Goal: Task Accomplishment & Management: Manage account settings

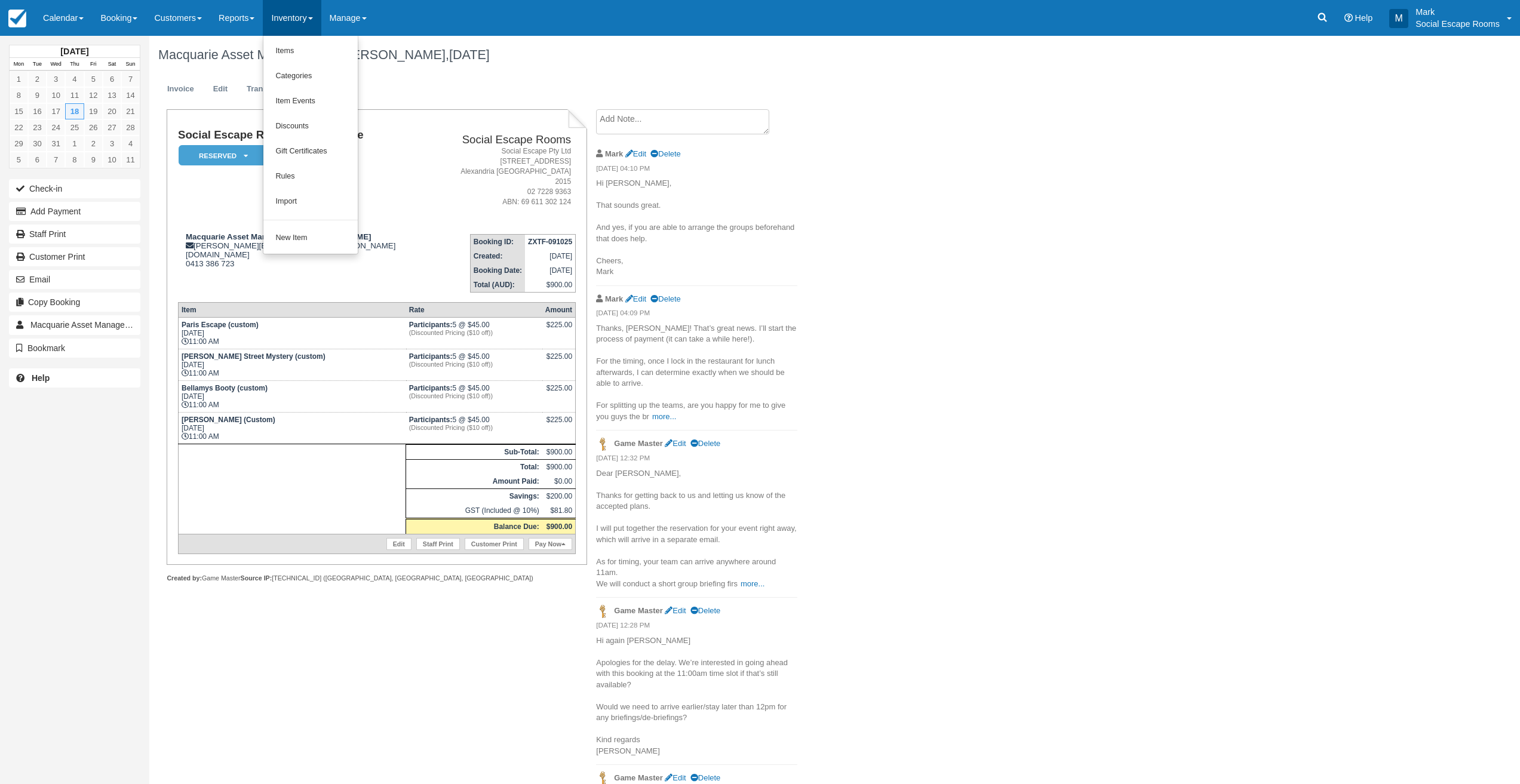
click at [447, 138] on h2 "Social Escape Rooms" at bounding box center [509, 140] width 123 height 13
click at [67, 11] on link "Calendar" at bounding box center [63, 17] width 57 height 36
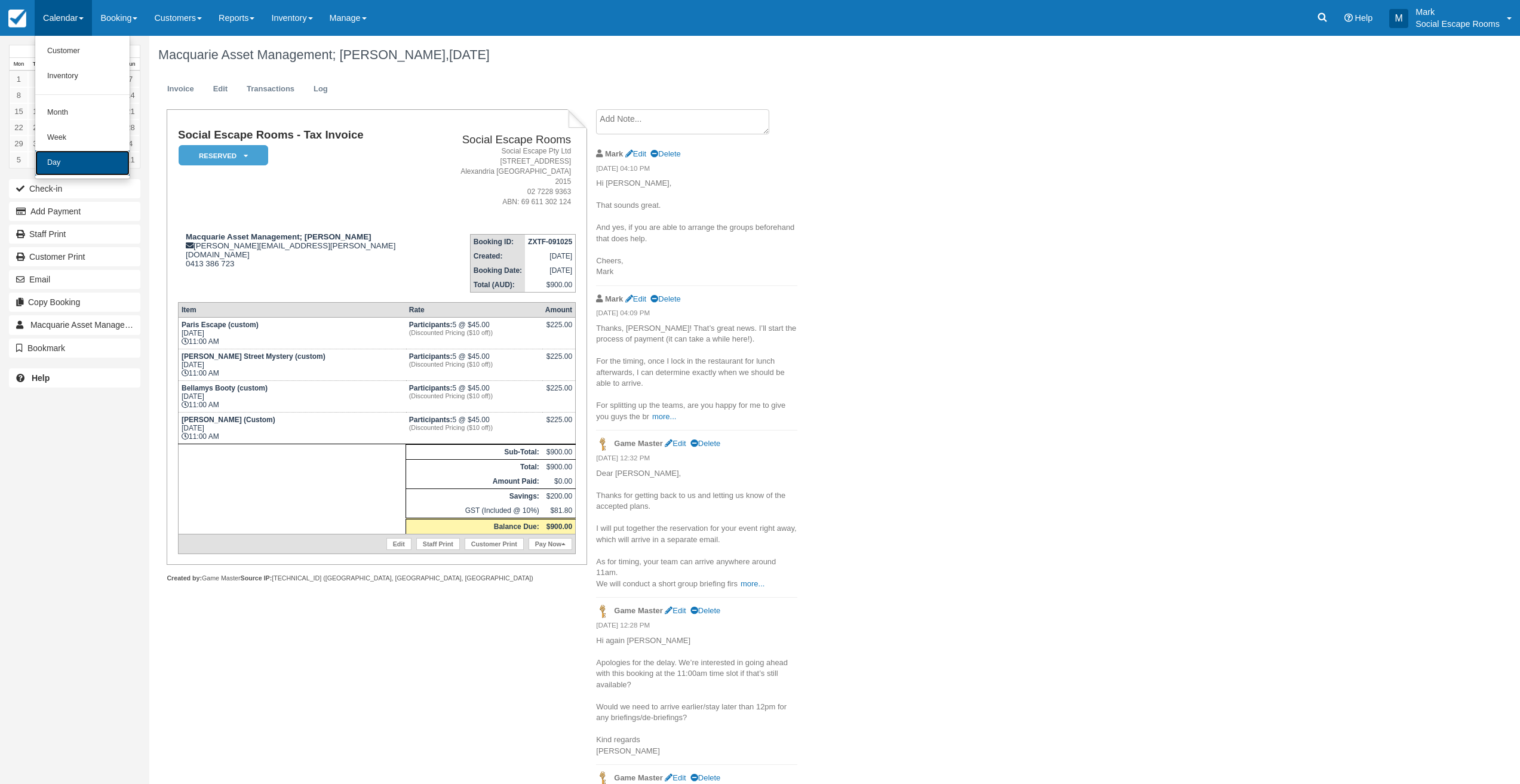
click at [69, 161] on link "Day" at bounding box center [82, 163] width 95 height 25
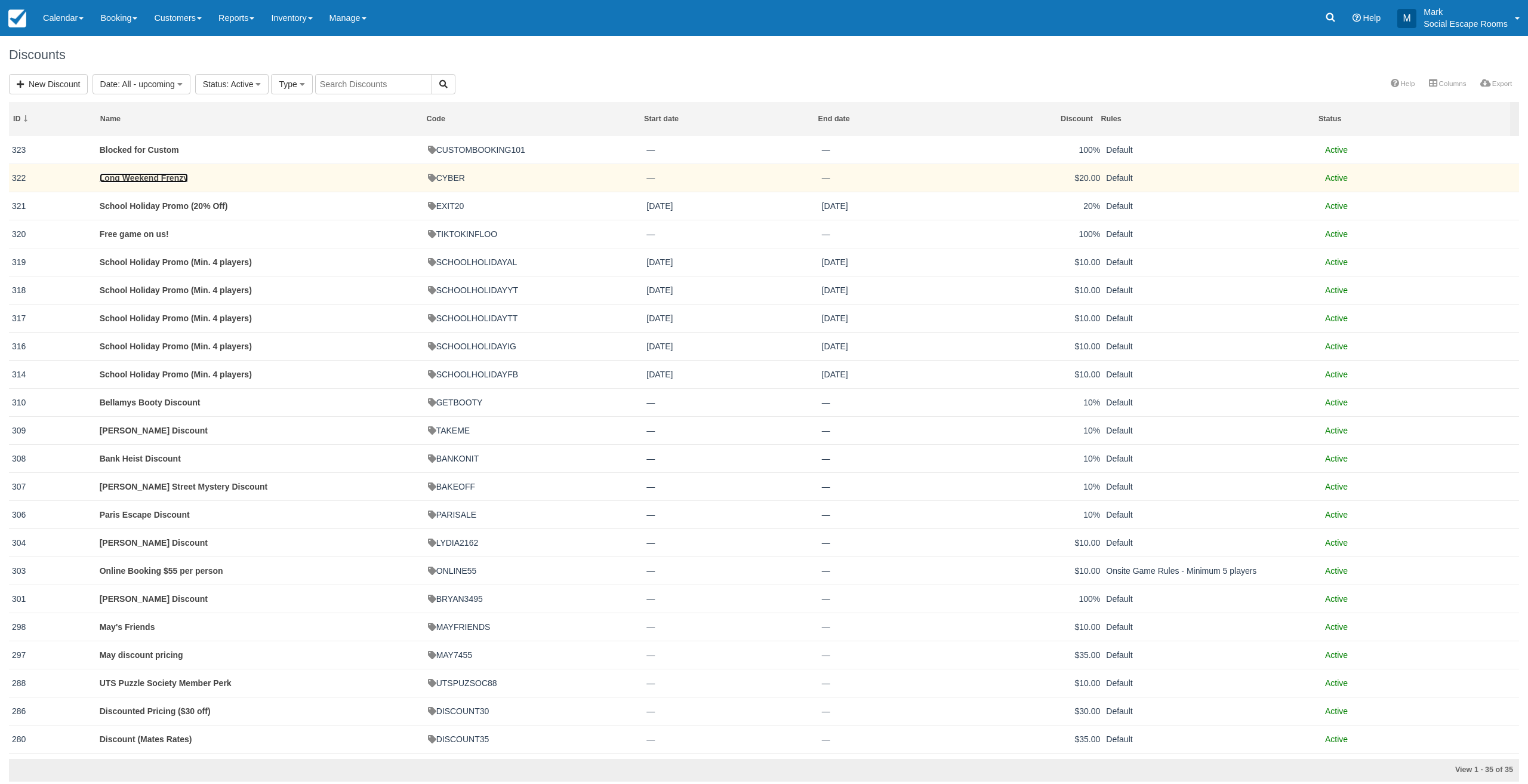
click at [157, 177] on link "Long Weekend Frenzy" at bounding box center [143, 177] width 88 height 9
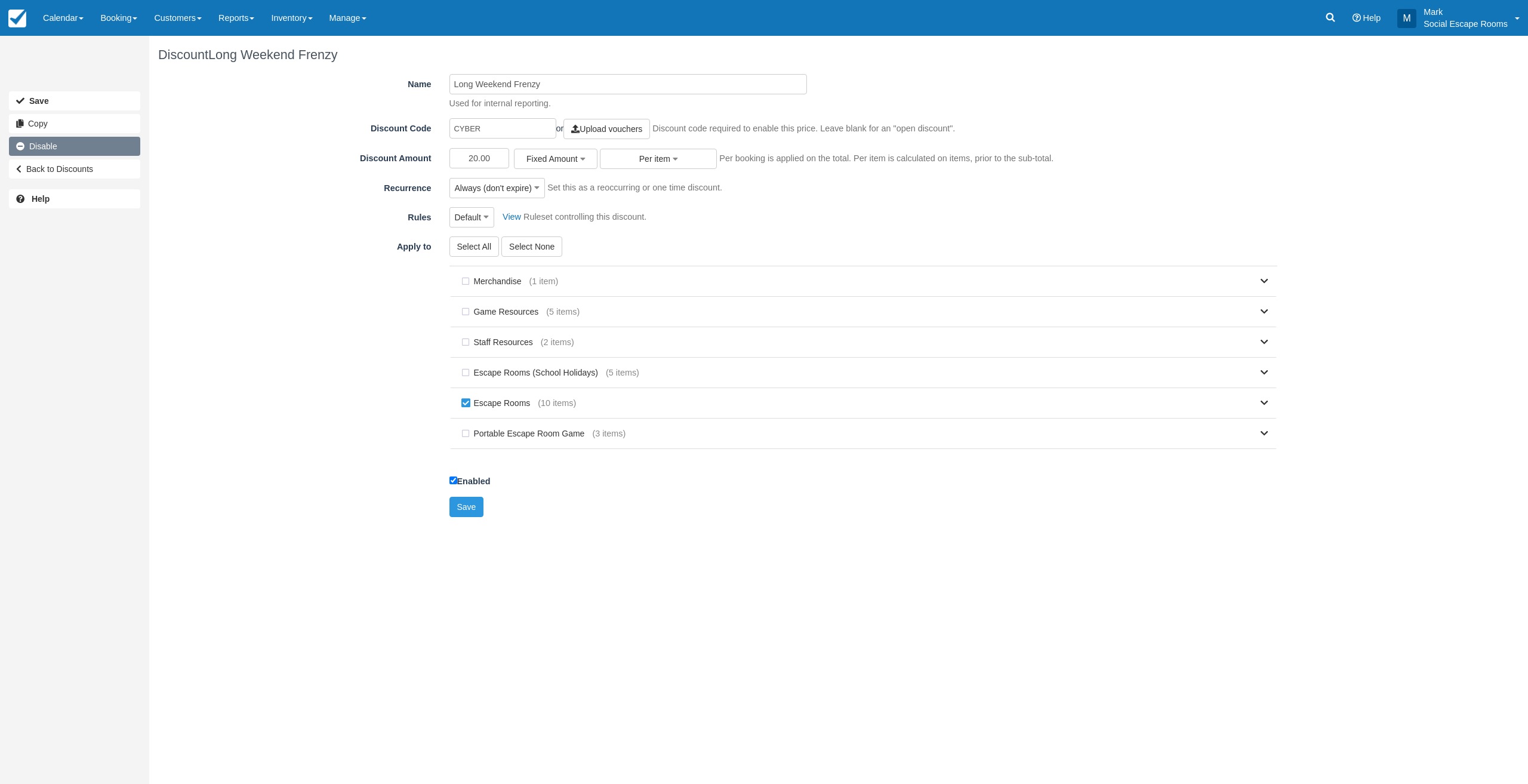
click at [66, 149] on link "Disable" at bounding box center [74, 146] width 131 height 19
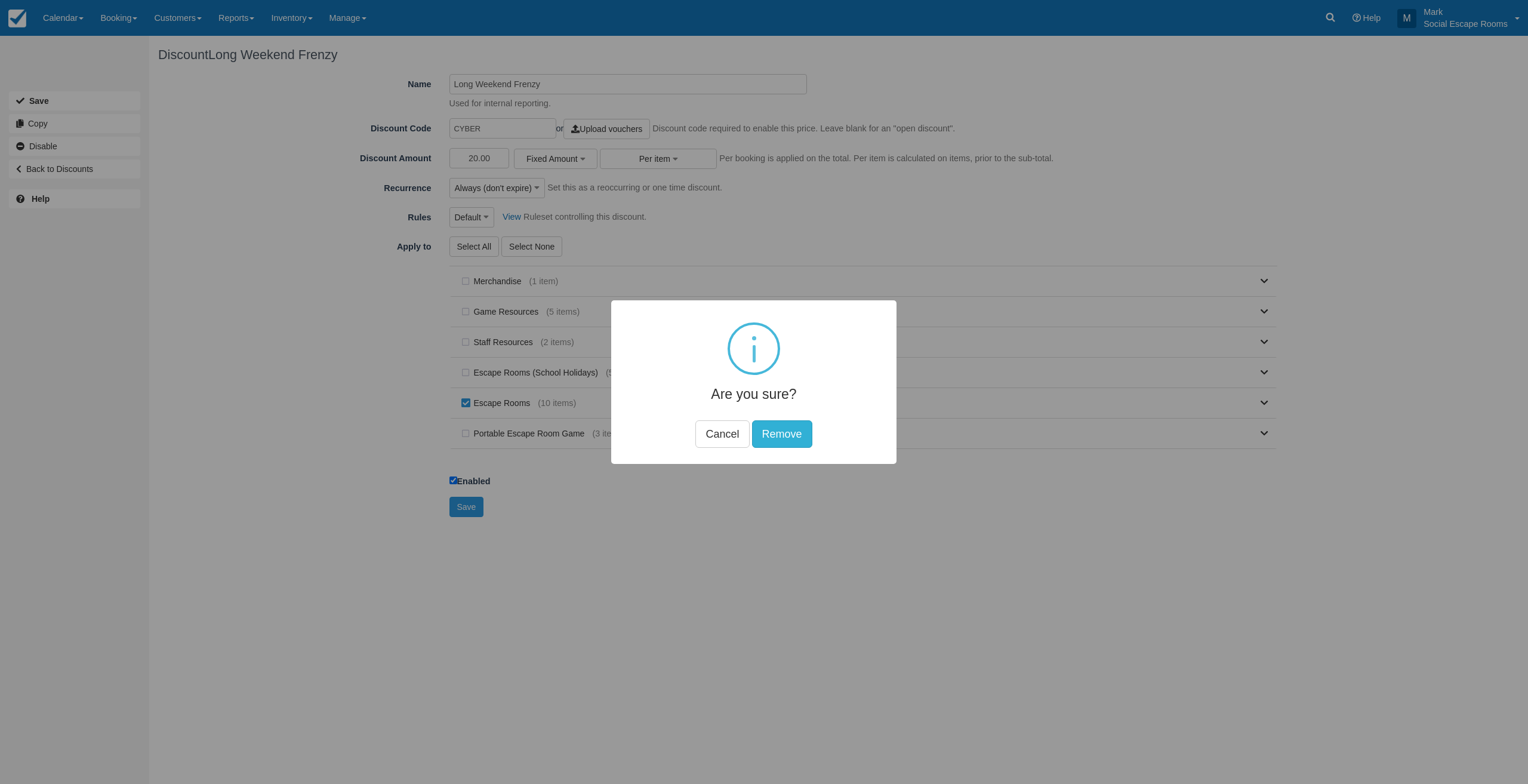
click at [770, 428] on button "Remove" at bounding box center [782, 434] width 61 height 28
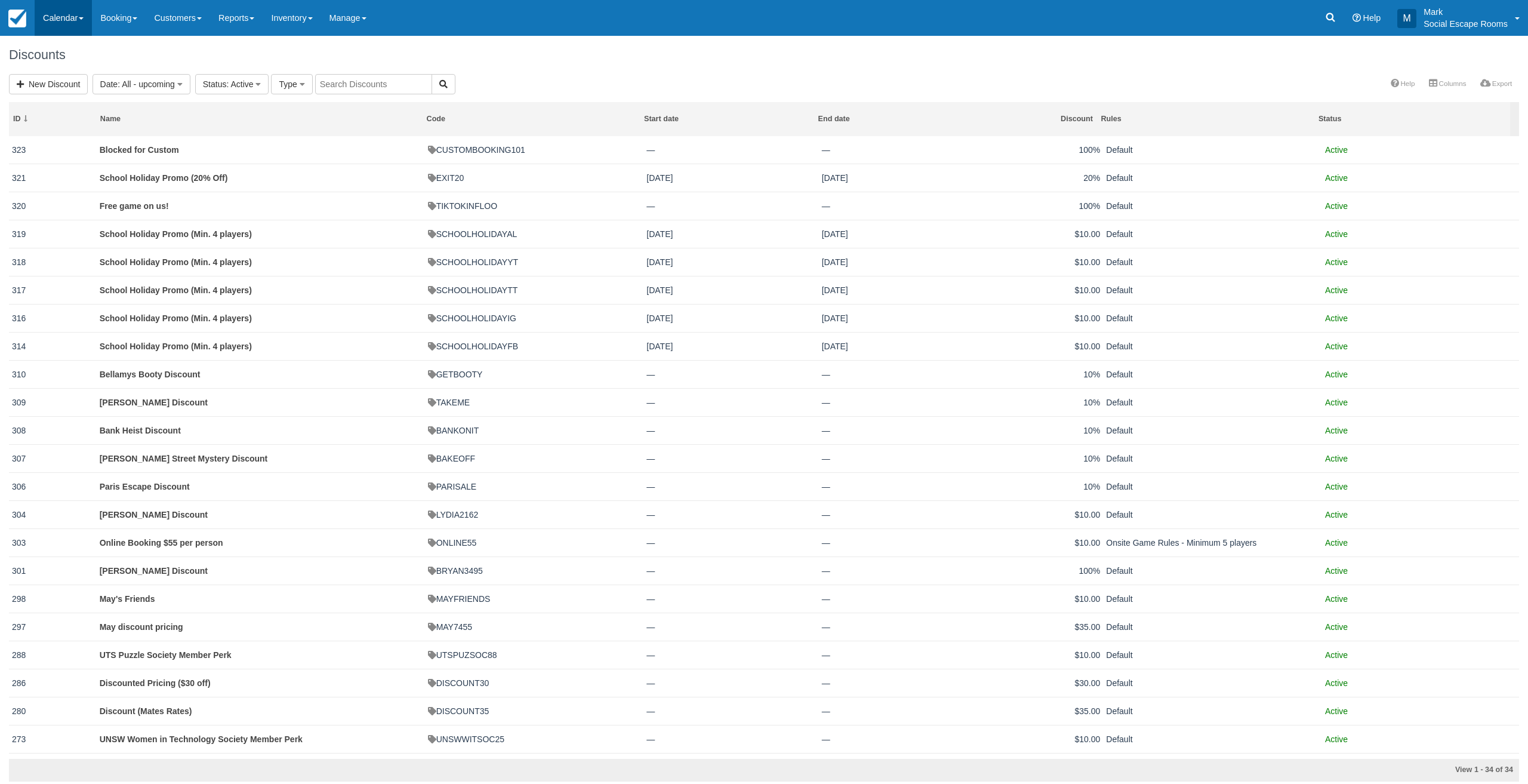
click at [71, 21] on link "Calendar" at bounding box center [63, 17] width 57 height 36
click at [59, 163] on link "Day" at bounding box center [82, 163] width 95 height 25
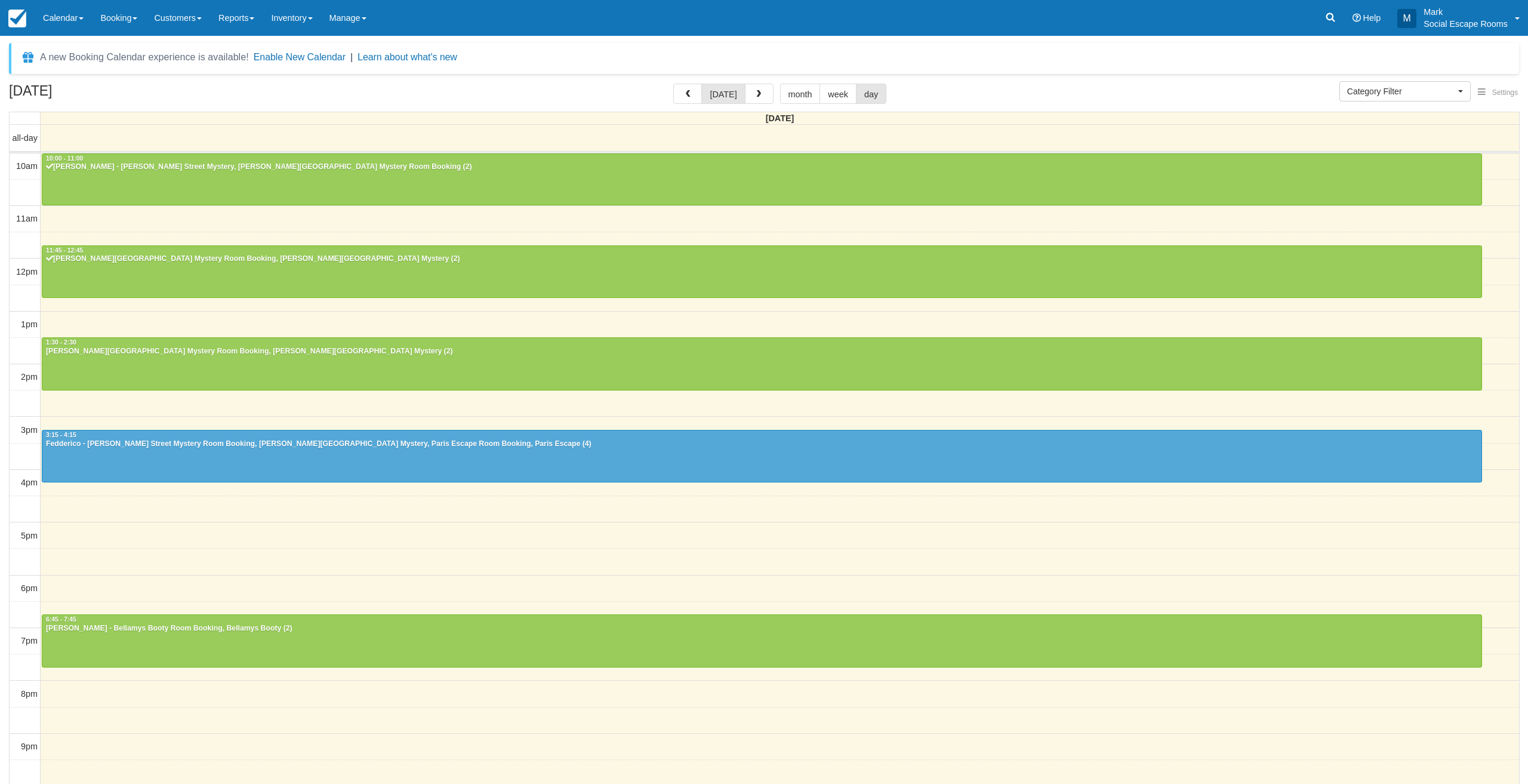
select select
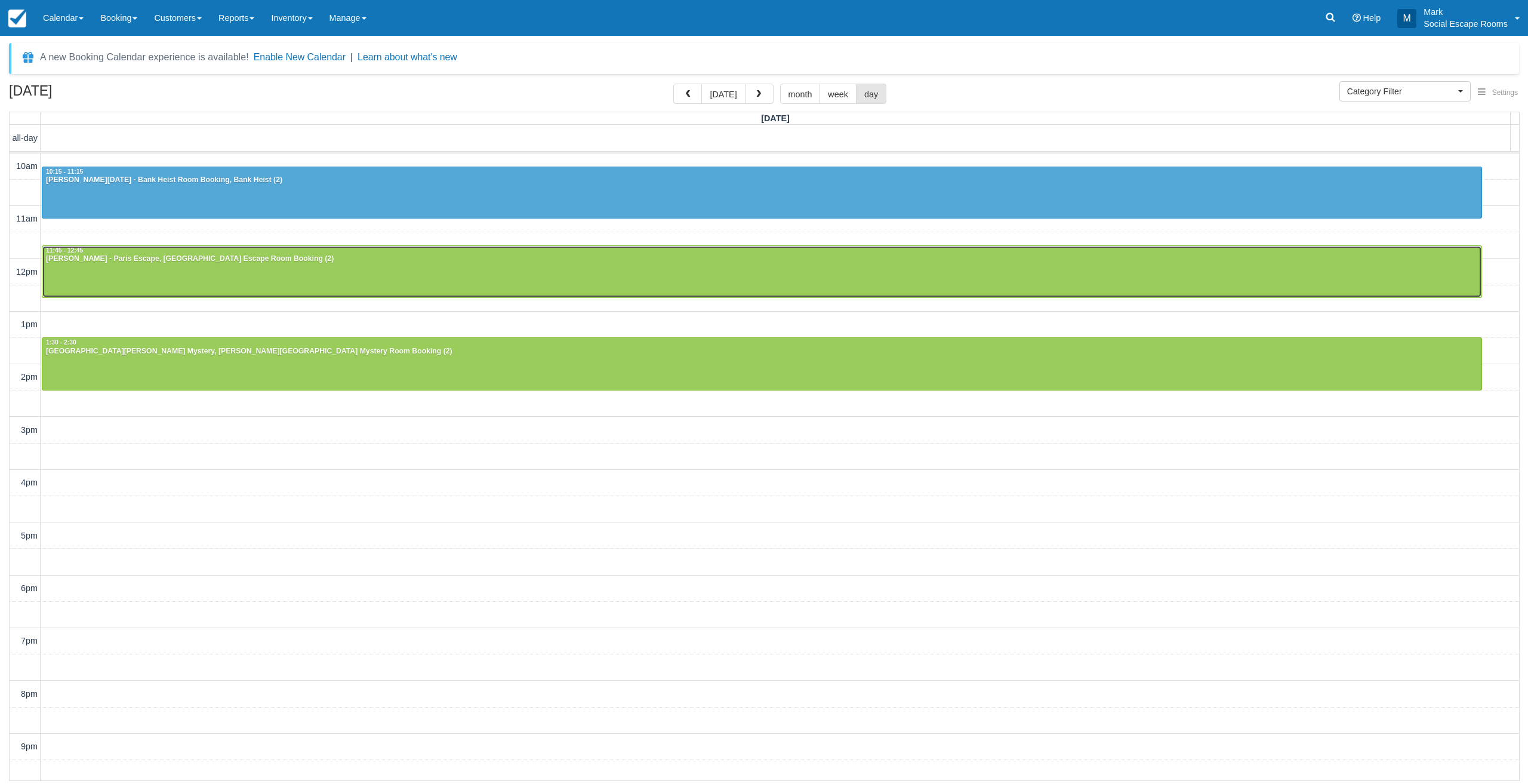
click at [244, 269] on div at bounding box center [762, 272] width 1440 height 51
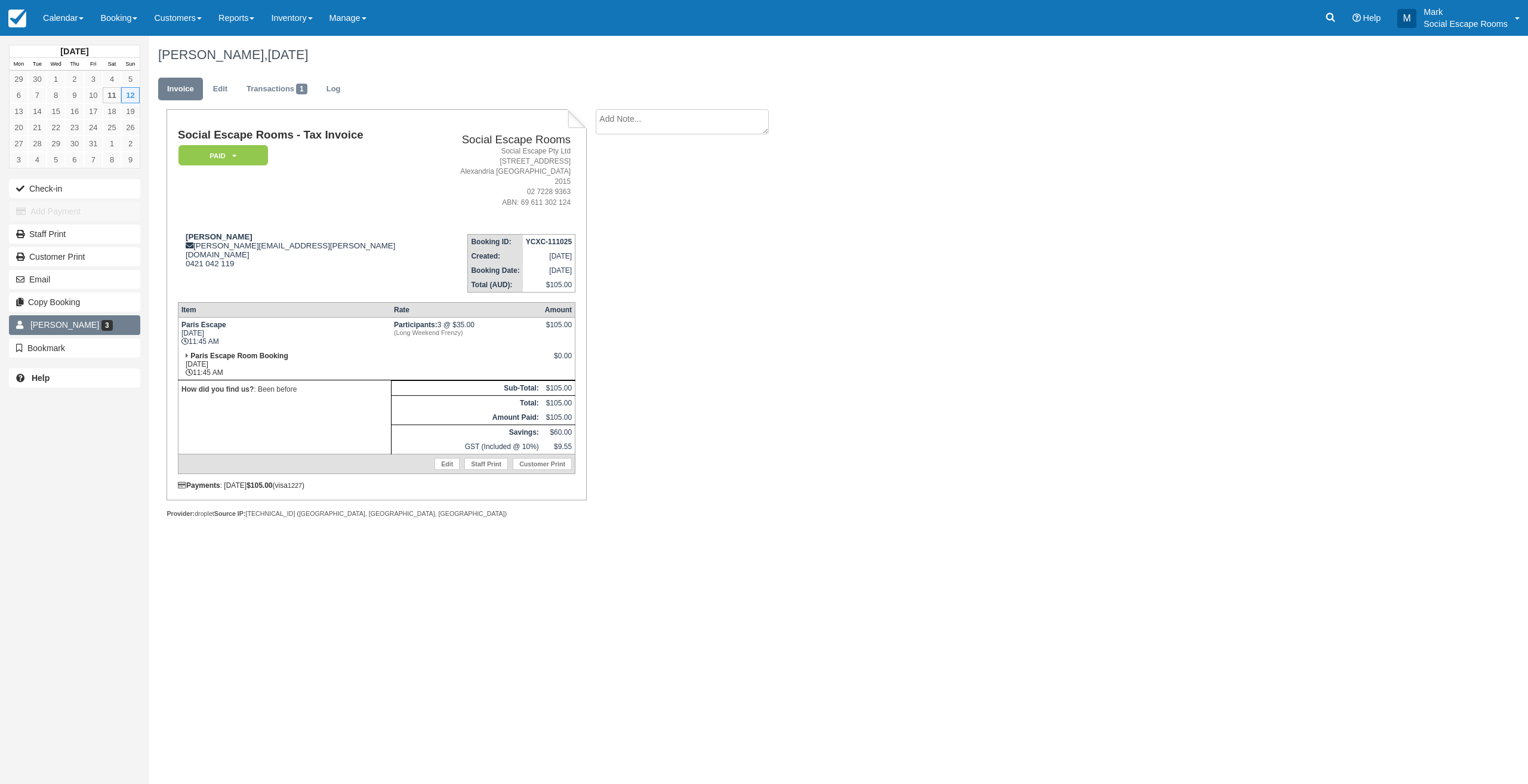
click at [120, 321] on link "[PERSON_NAME] 3" at bounding box center [74, 324] width 131 height 19
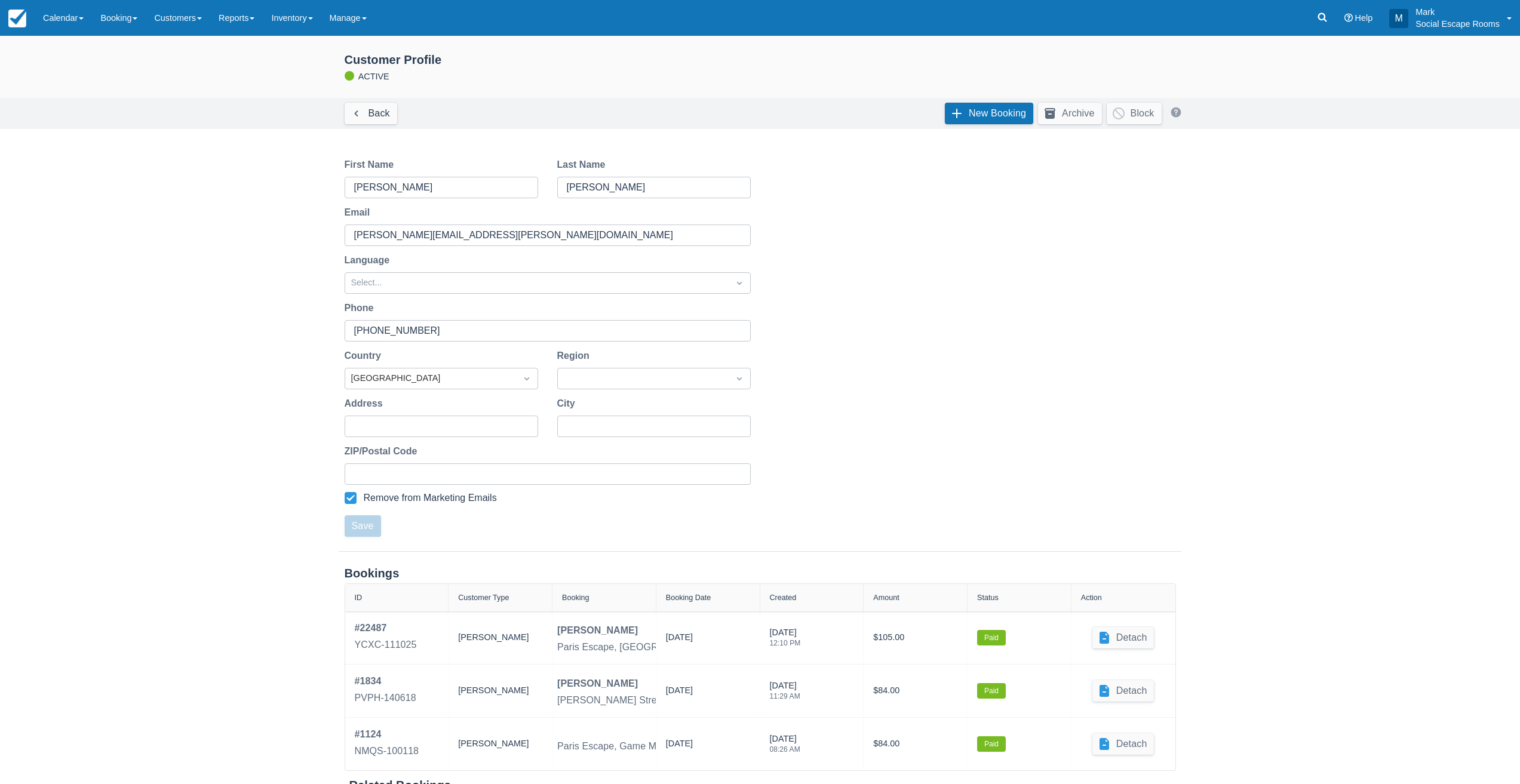
scroll to position [31, 0]
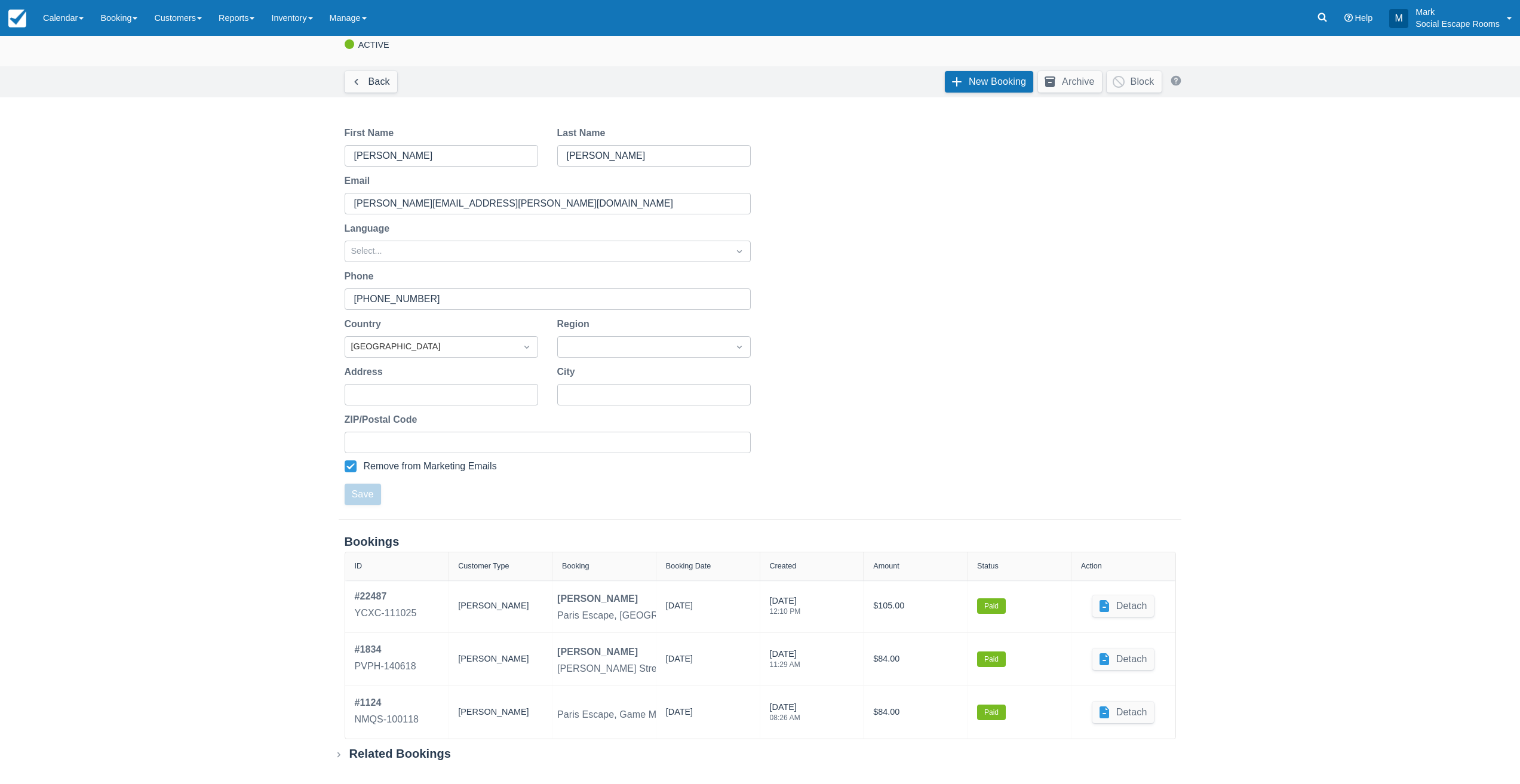
click at [379, 753] on div "Related Bookings" at bounding box center [400, 754] width 102 height 15
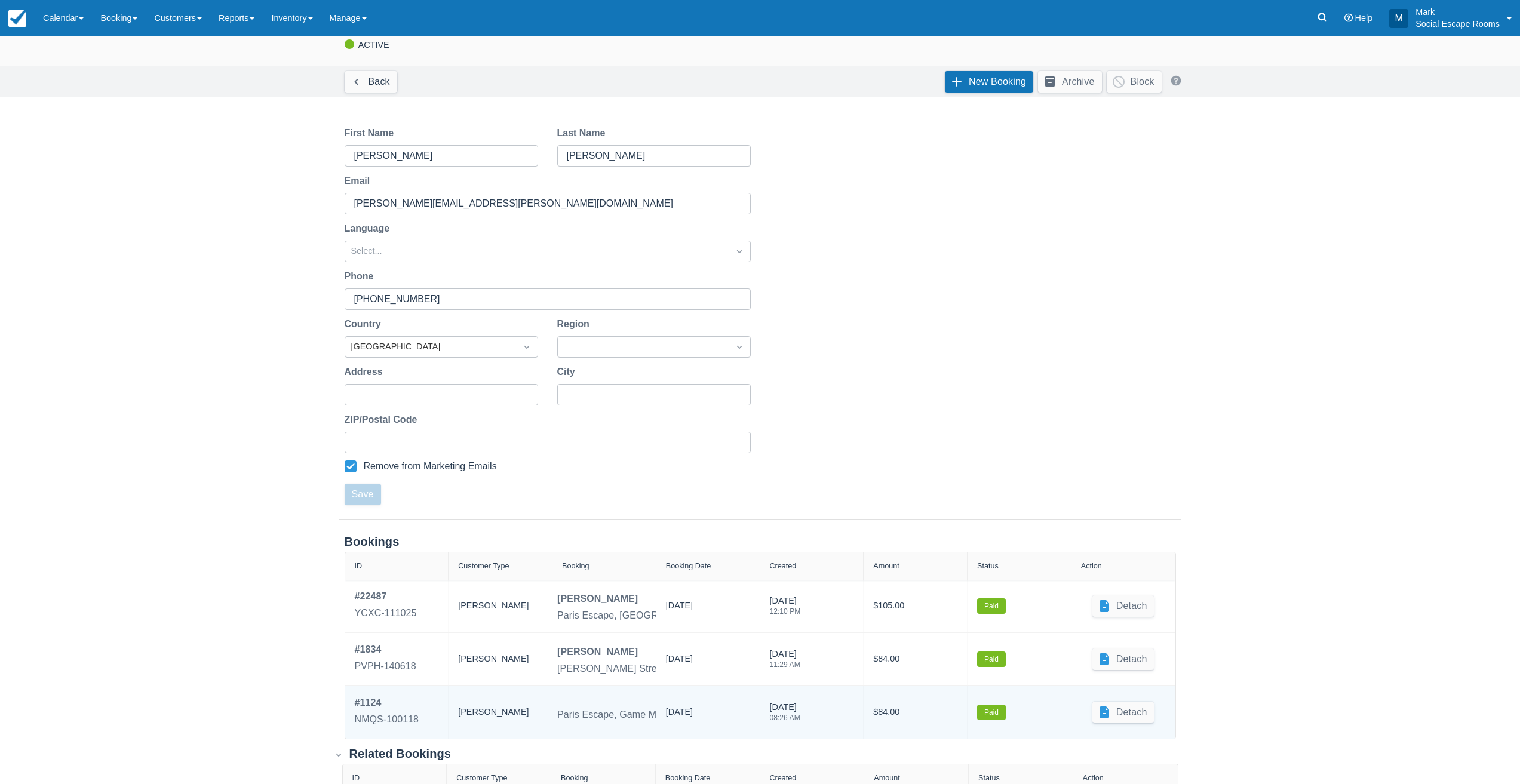
scroll to position [92, 0]
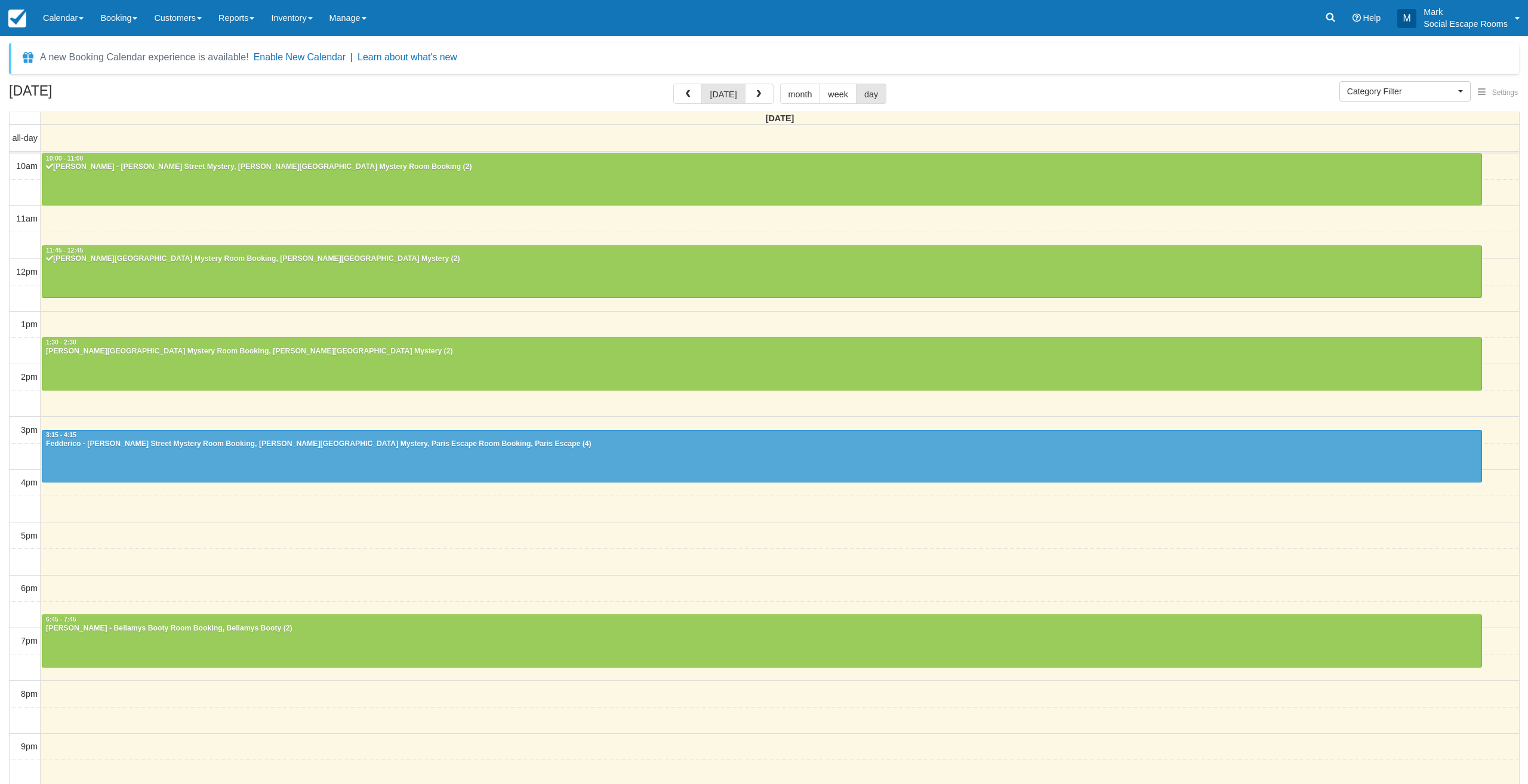
select select
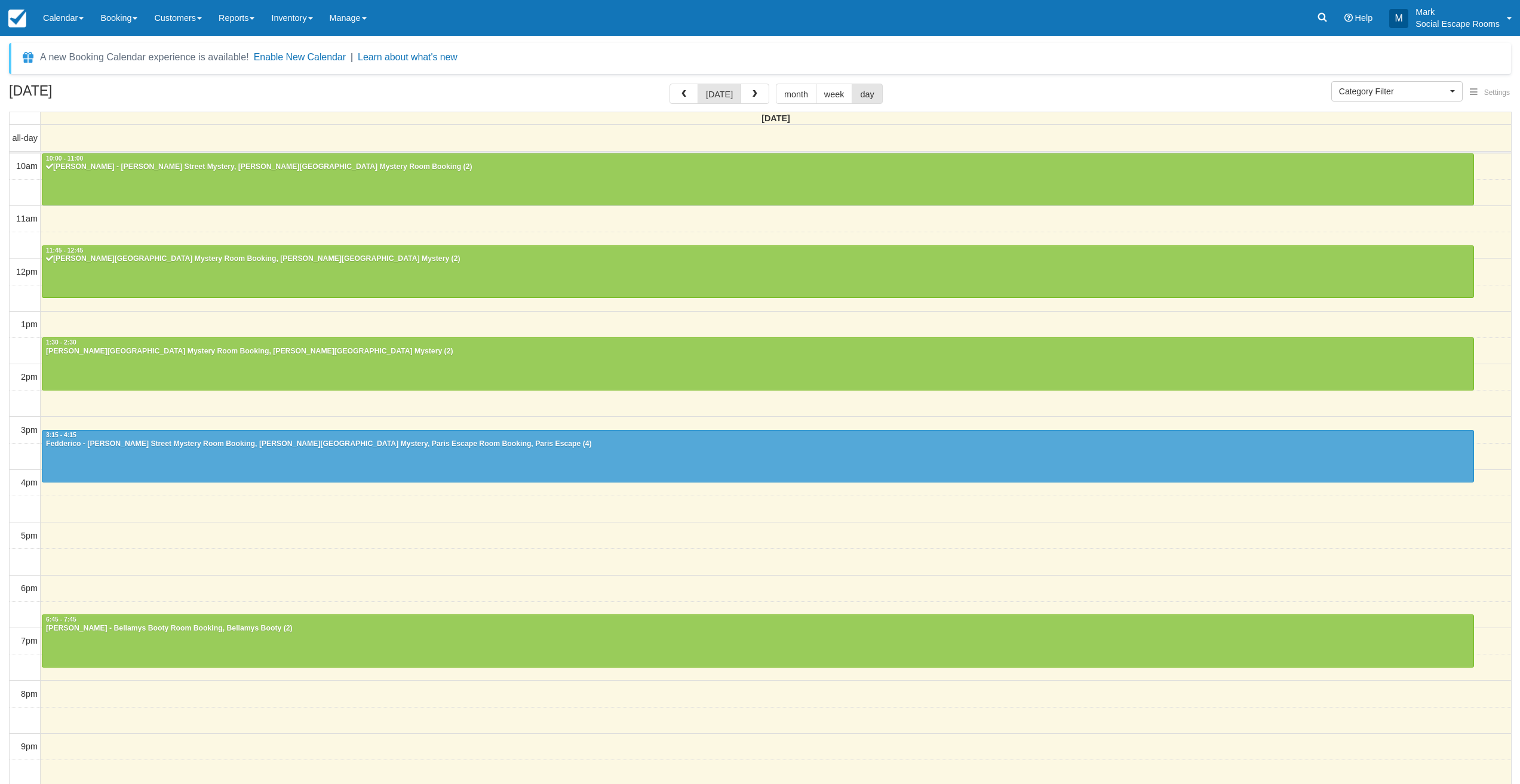
scroll to position [3, 0]
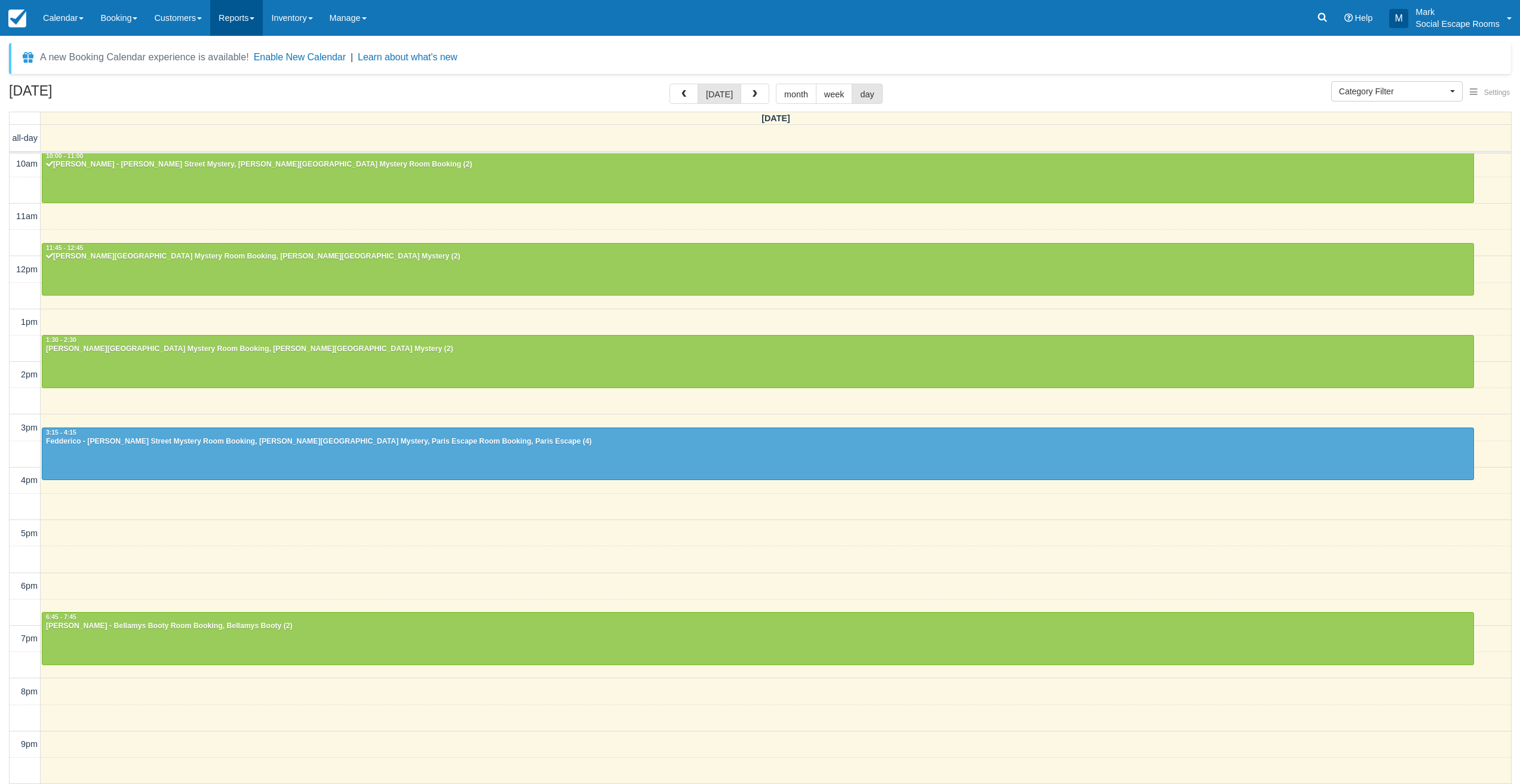
click at [255, 19] on span at bounding box center [251, 18] width 5 height 3
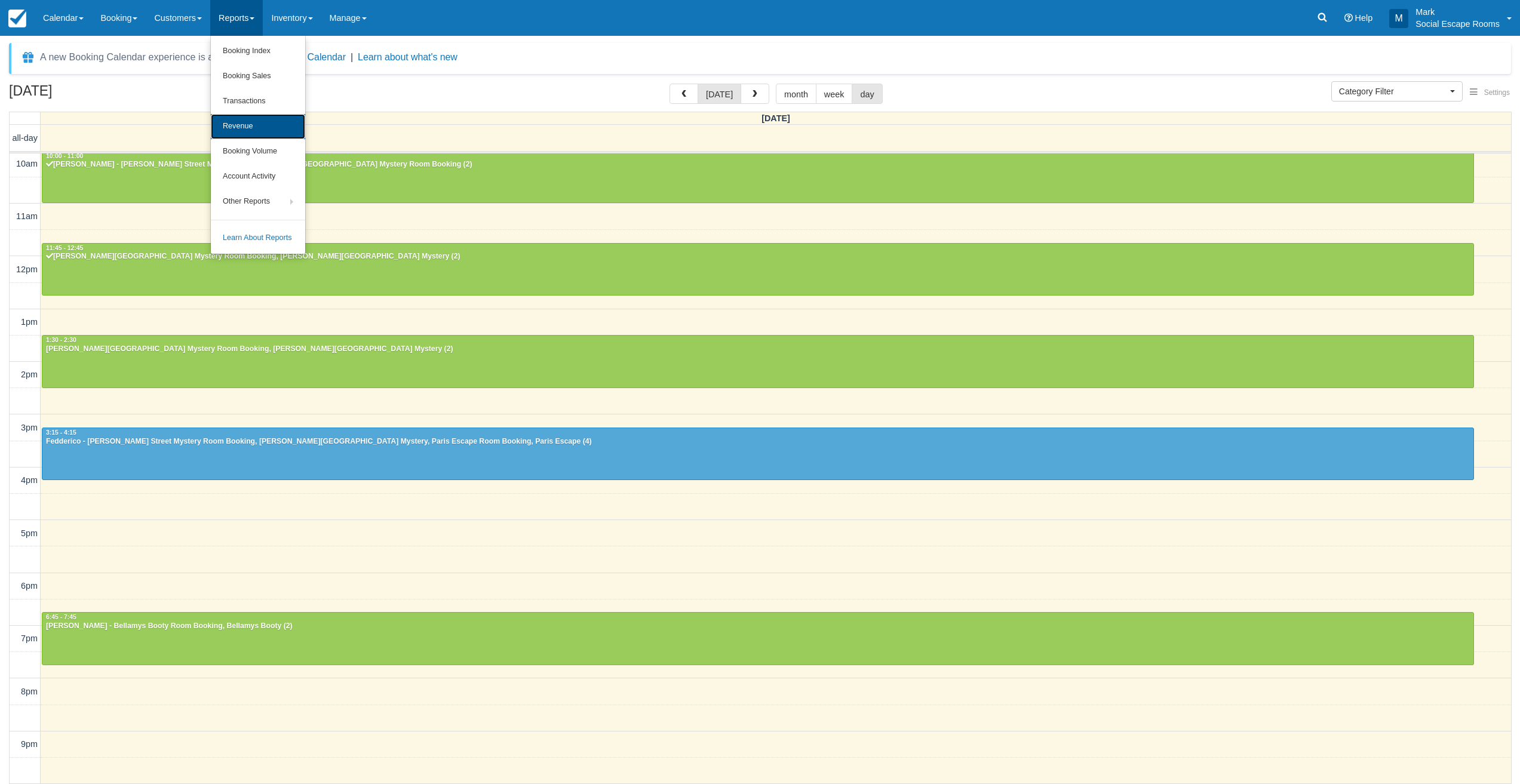
click at [257, 121] on link "Revenue" at bounding box center [257, 126] width 95 height 25
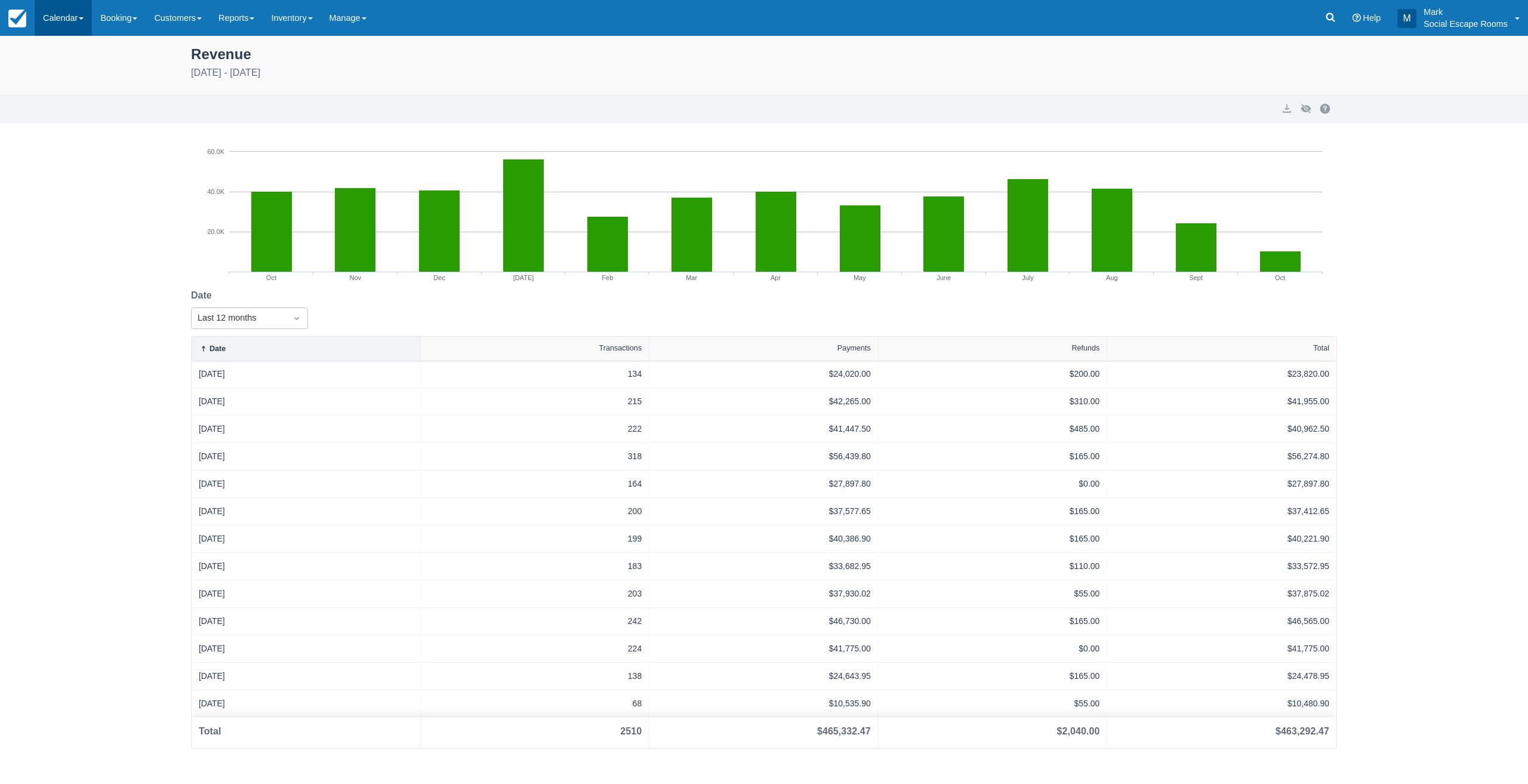
click at [49, 17] on link "Calendar" at bounding box center [63, 17] width 57 height 36
click at [94, 165] on link "Day" at bounding box center [82, 163] width 95 height 25
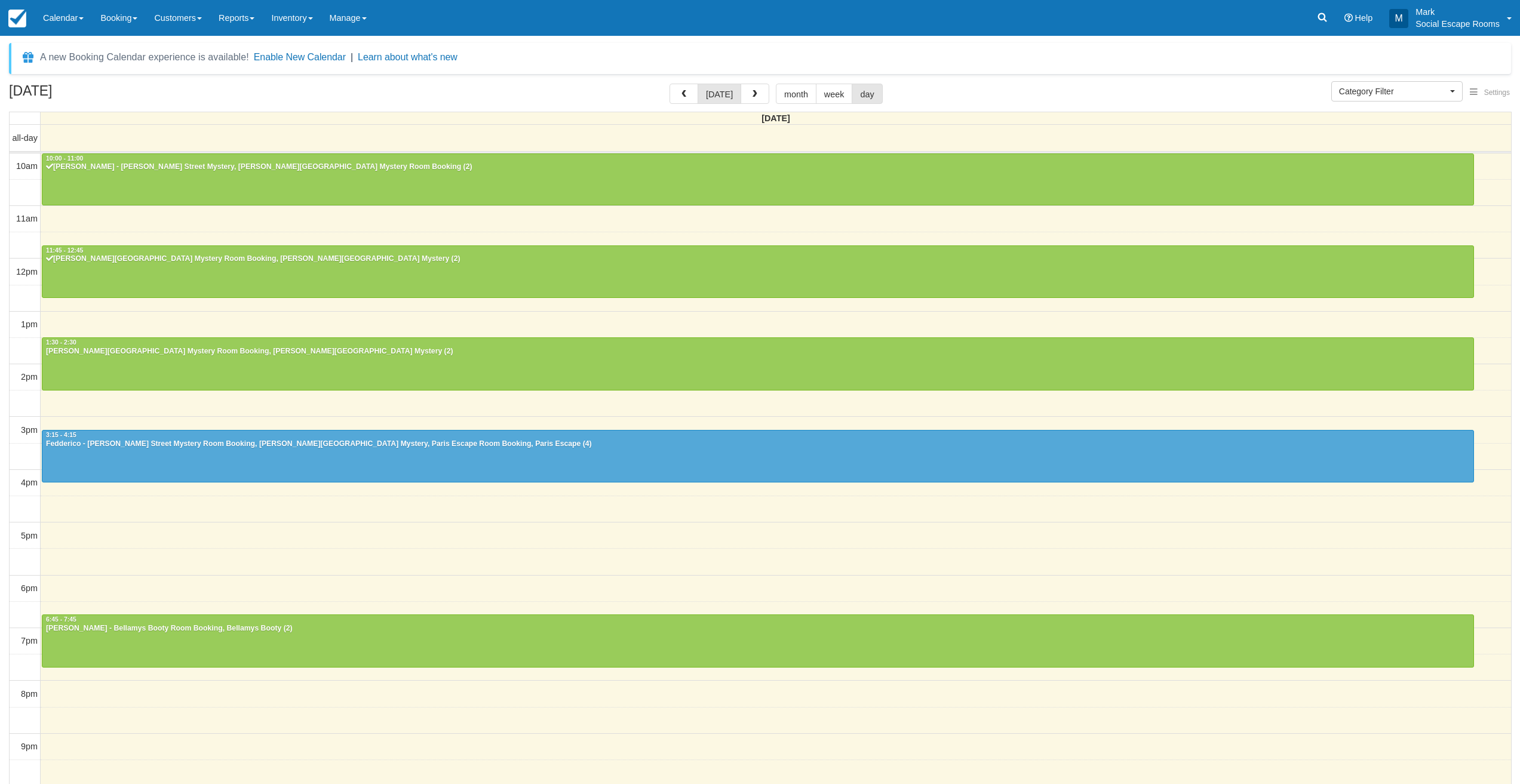
select select
